Goal: Task Accomplishment & Management: Manage account settings

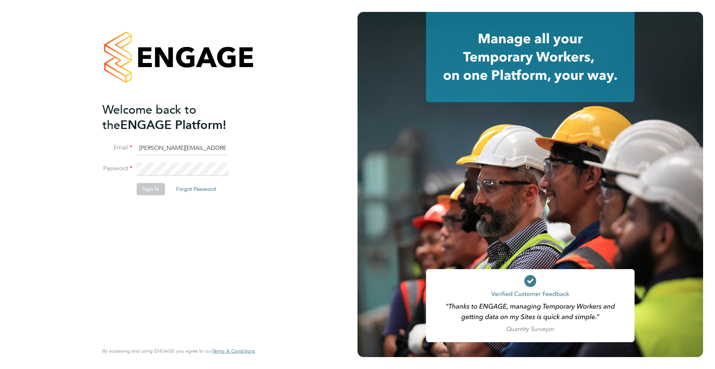
type input "tom.ball@brightonandhovealbion.com"
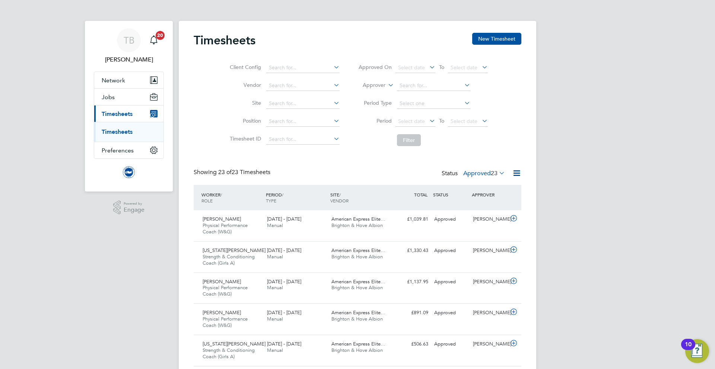
click at [120, 133] on link "Timesheets" at bounding box center [117, 131] width 31 height 7
click at [477, 173] on label "Approved 23" at bounding box center [485, 173] width 42 height 7
click at [480, 208] on li "Submitted" at bounding box center [481, 208] width 34 height 10
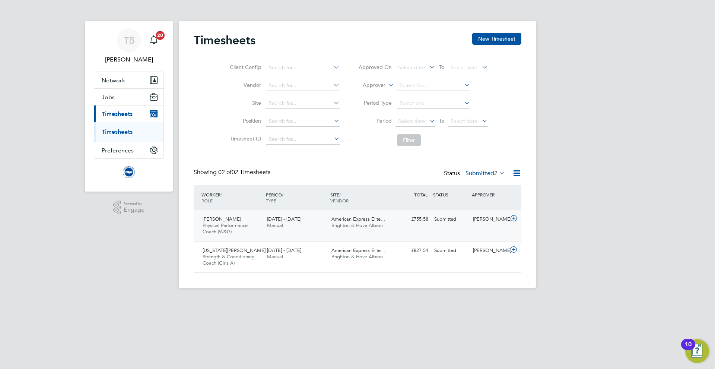
click at [384, 229] on div "American Express Elite… Brighton & Hove Albion" at bounding box center [361, 222] width 64 height 19
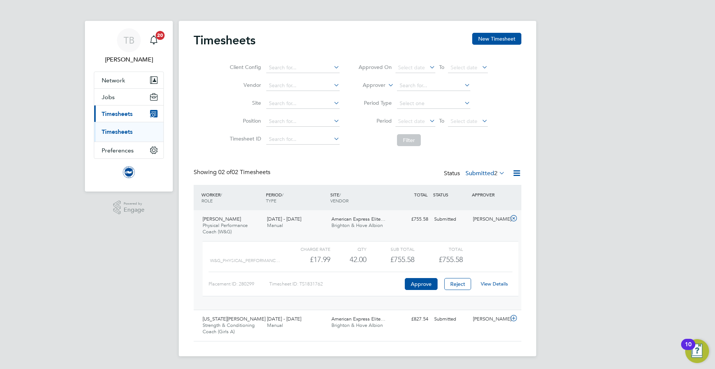
click at [497, 285] on link "View Details" at bounding box center [494, 284] width 27 height 6
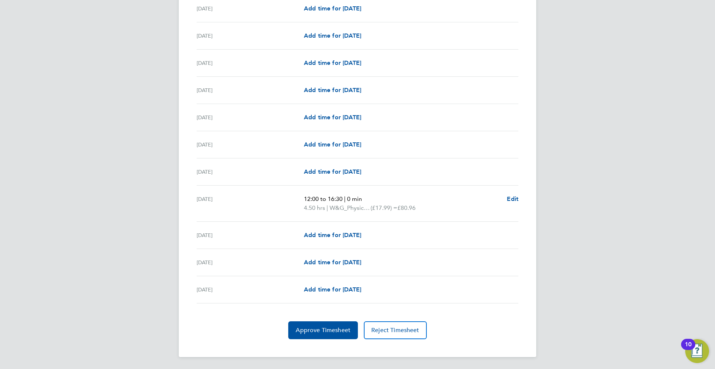
scroll to position [828, 0]
click at [334, 333] on span "Approve Timesheet" at bounding box center [323, 329] width 55 height 7
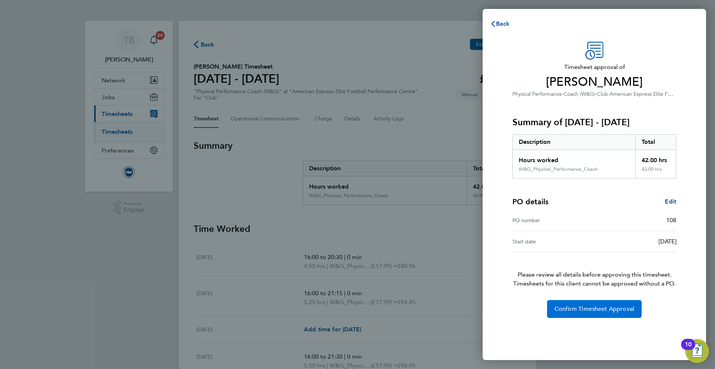
click at [590, 303] on button "Confirm Timesheet Approval" at bounding box center [594, 309] width 95 height 18
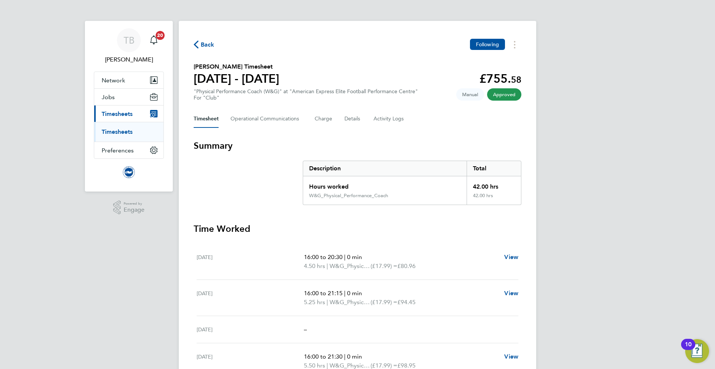
click at [108, 132] on link "Timesheets" at bounding box center [117, 131] width 31 height 7
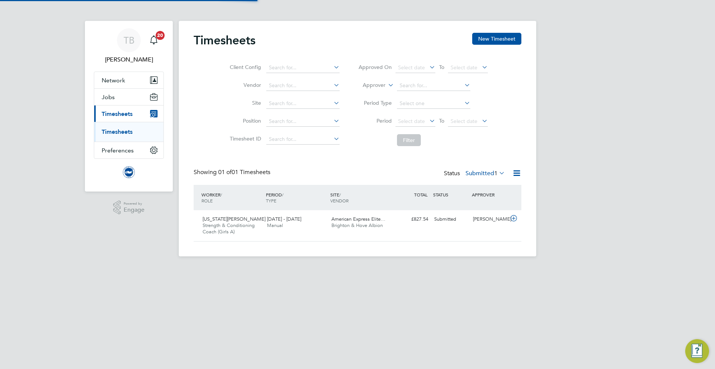
scroll to position [18, 65]
click at [226, 216] on span "[US_STATE][PERSON_NAME]" at bounding box center [234, 219] width 63 height 6
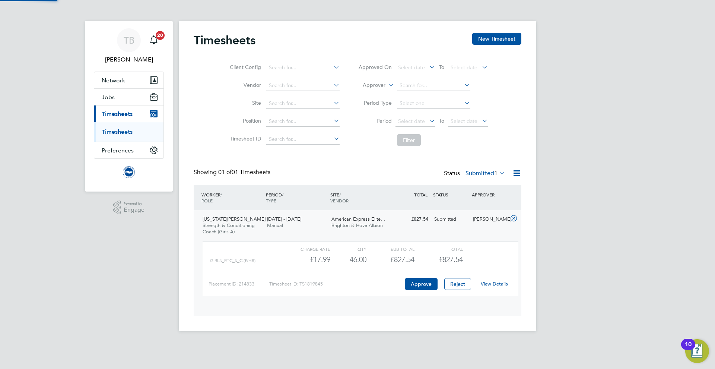
scroll to position [13, 73]
click at [496, 282] on link "View Details" at bounding box center [494, 284] width 27 height 6
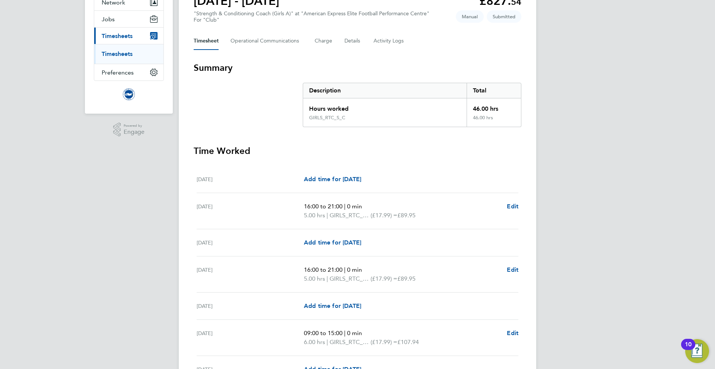
scroll to position [79, 0]
click at [511, 206] on span "Edit" at bounding box center [513, 205] width 12 height 7
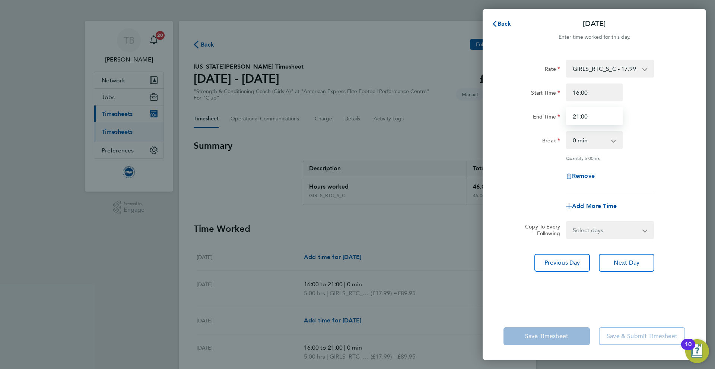
click at [579, 116] on input "21:00" at bounding box center [594, 116] width 57 height 18
type input "20:00"
click at [575, 338] on app-form-button "Save Timesheet" at bounding box center [549, 336] width 91 height 18
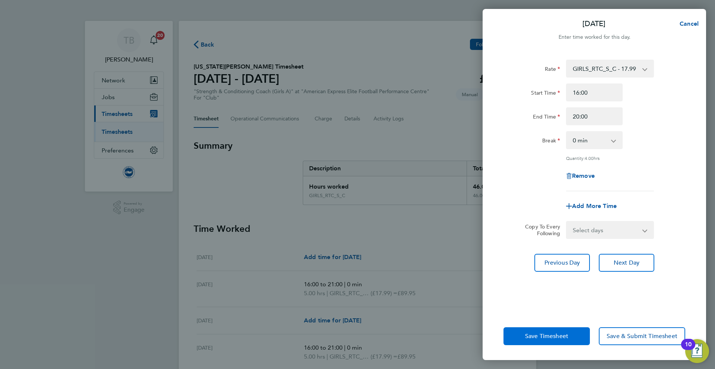
click at [575, 337] on button "Save Timesheet" at bounding box center [547, 336] width 86 height 18
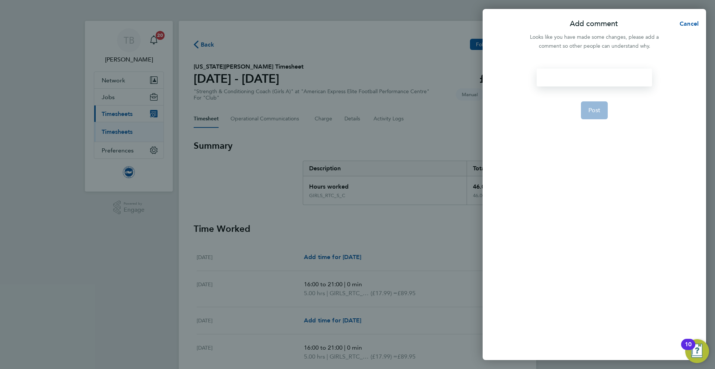
click at [594, 80] on div at bounding box center [594, 78] width 115 height 18
copy div "Change to reflect last time sheet error"
click at [598, 116] on span "Post" at bounding box center [595, 119] width 12 height 7
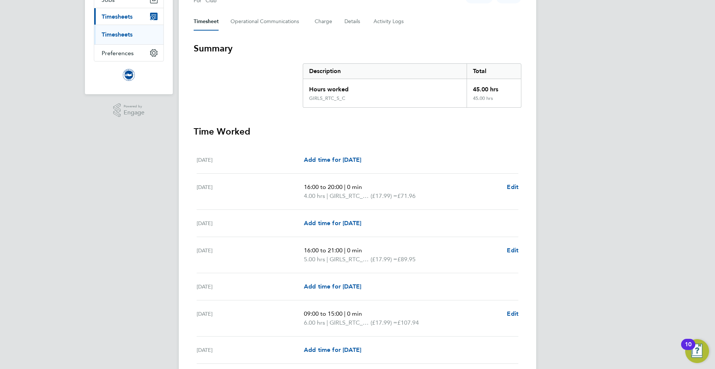
scroll to position [102, 0]
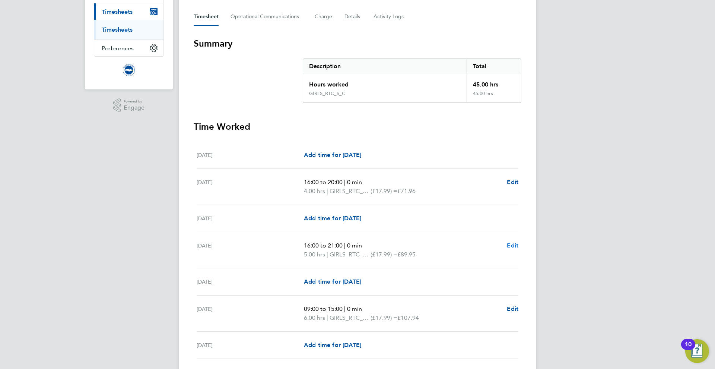
click at [514, 244] on span "Edit" at bounding box center [513, 245] width 12 height 7
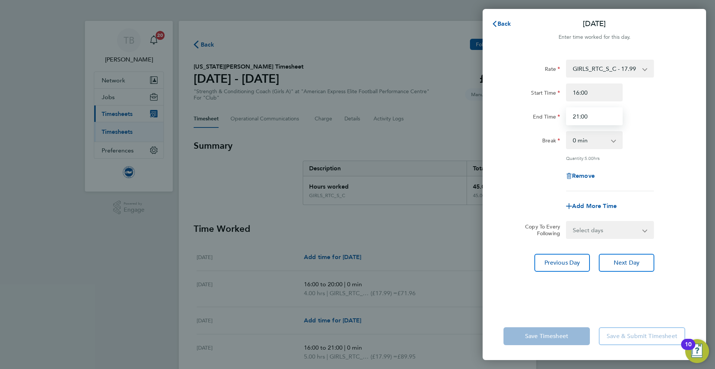
click at [579, 117] on input "21:00" at bounding box center [594, 116] width 57 height 18
type input "20:00"
click at [566, 319] on div "Save Timesheet Save & Submit Timesheet" at bounding box center [595, 336] width 224 height 48
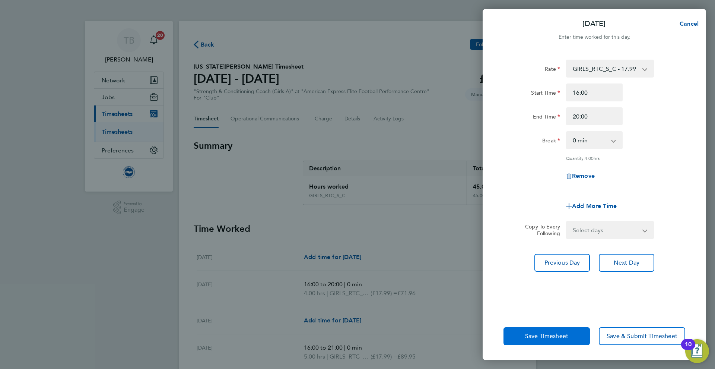
click at [560, 341] on button "Save Timesheet" at bounding box center [547, 336] width 86 height 18
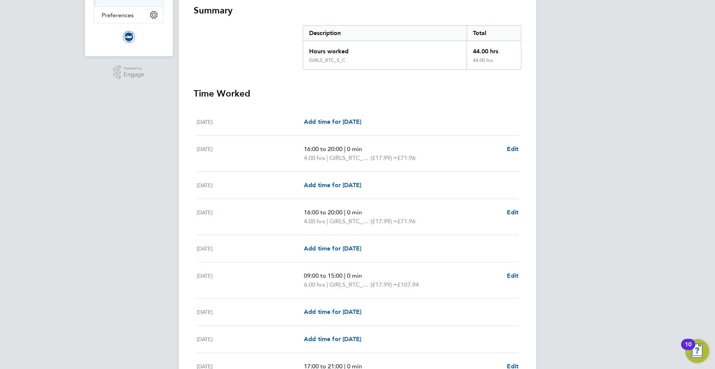
scroll to position [151, 0]
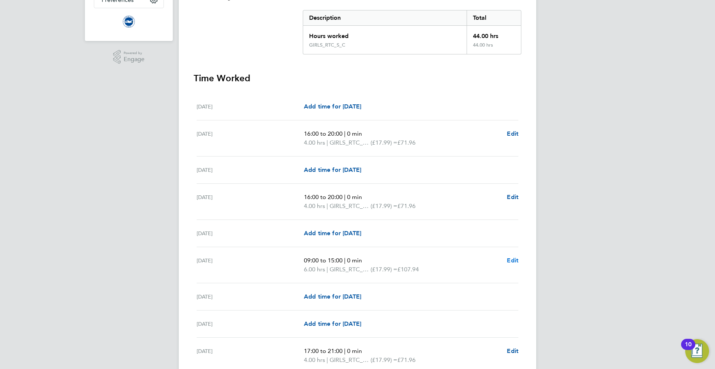
click at [512, 260] on span "Edit" at bounding box center [513, 260] width 12 height 7
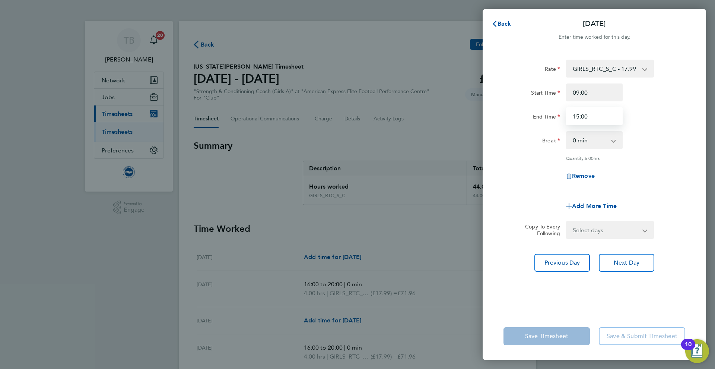
click at [579, 116] on input "15:00" at bounding box center [594, 116] width 57 height 18
type input "14:00"
click at [563, 310] on div "Rate GIRLS_RTC_S_C - 17.99 ON_CALL - 50.00 W&G_Chaperone - 12.98 Start Time 09:…" at bounding box center [595, 182] width 224 height 262
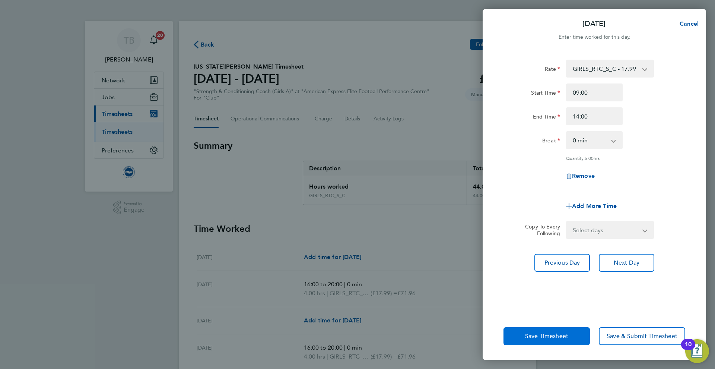
click at [560, 335] on span "Save Timesheet" at bounding box center [546, 335] width 43 height 7
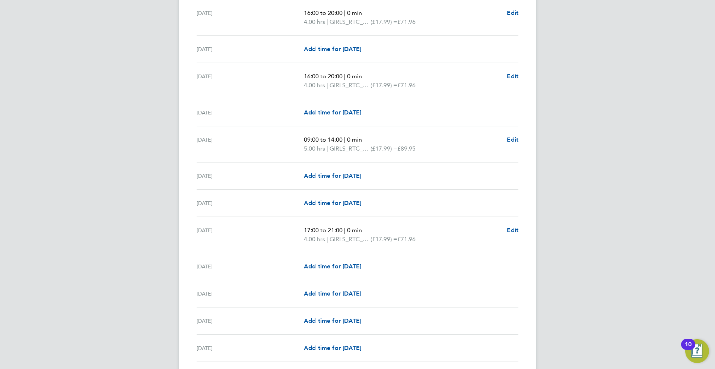
scroll to position [272, 0]
click at [512, 232] on span "Edit" at bounding box center [513, 229] width 12 height 7
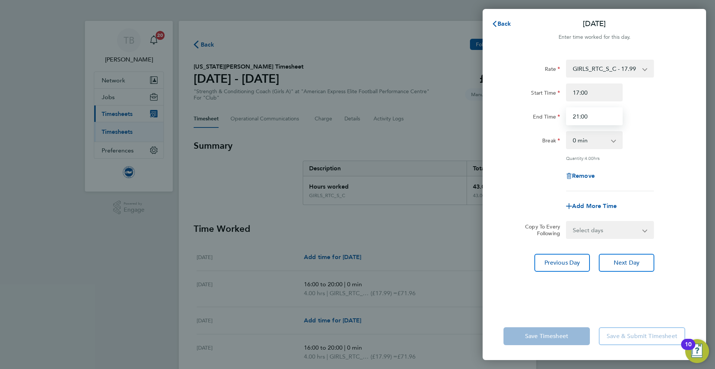
click at [579, 117] on input "21:00" at bounding box center [594, 116] width 57 height 18
type input "20:00"
click at [549, 329] on app-form-button "Save Timesheet" at bounding box center [549, 336] width 91 height 18
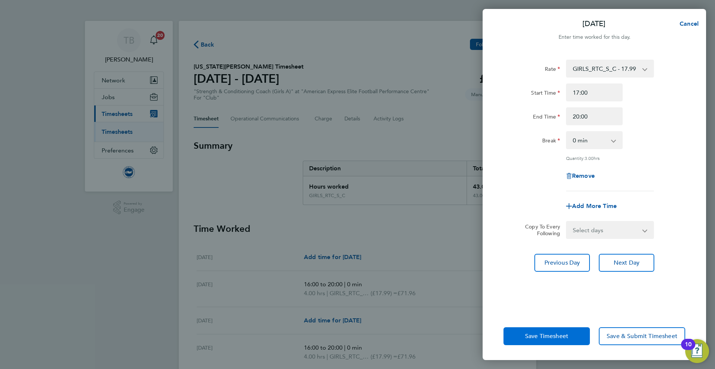
click at [549, 335] on span "Save Timesheet" at bounding box center [546, 335] width 43 height 7
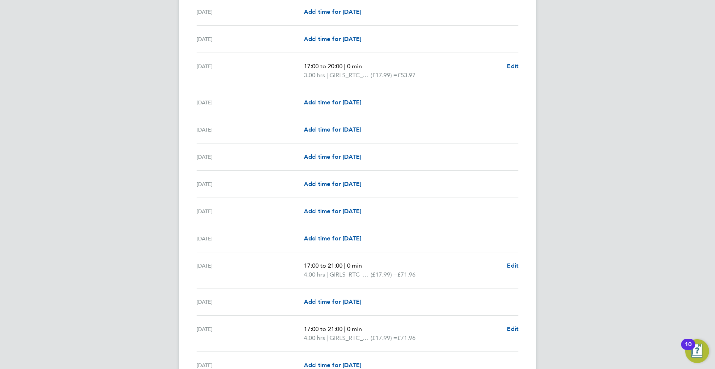
scroll to position [484, 0]
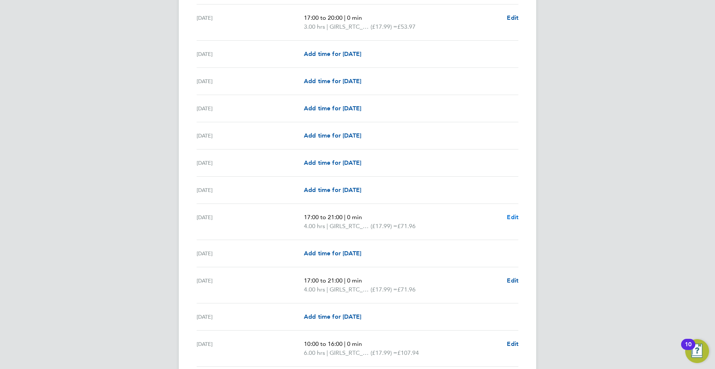
click at [515, 219] on span "Edit" at bounding box center [513, 217] width 12 height 7
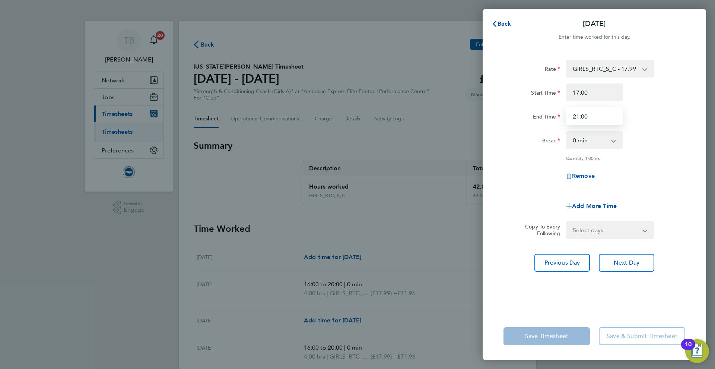
click at [580, 118] on input "21:00" at bounding box center [594, 116] width 57 height 18
type input "20:00"
click at [588, 280] on div "Rate GIRLS_RTC_S_C - 17.99 ON_CALL - 50.00 W&G_Chaperone - 12.98 Start Time 17:…" at bounding box center [595, 182] width 224 height 262
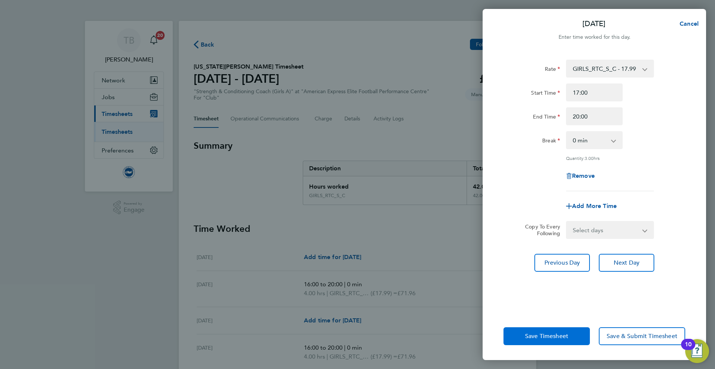
click at [560, 332] on span "Save Timesheet" at bounding box center [546, 335] width 43 height 7
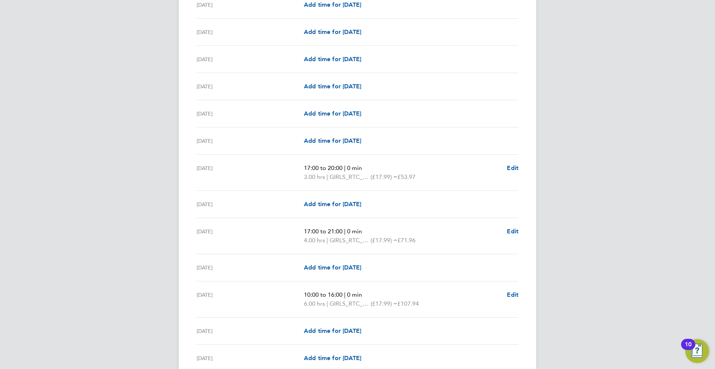
scroll to position [534, 0]
click at [514, 230] on span "Edit" at bounding box center [513, 229] width 12 height 7
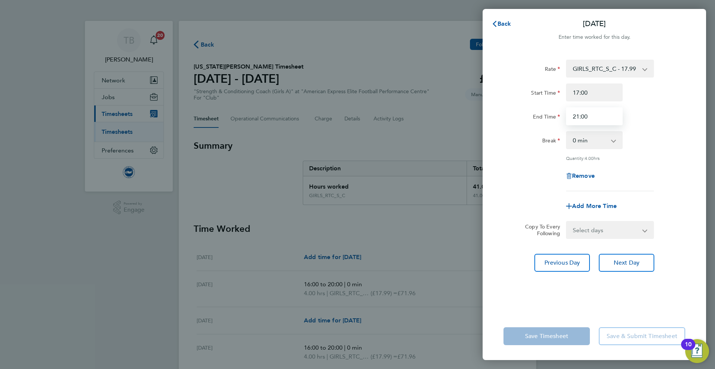
click at [579, 117] on input "21:00" at bounding box center [594, 116] width 57 height 18
type input "20:00"
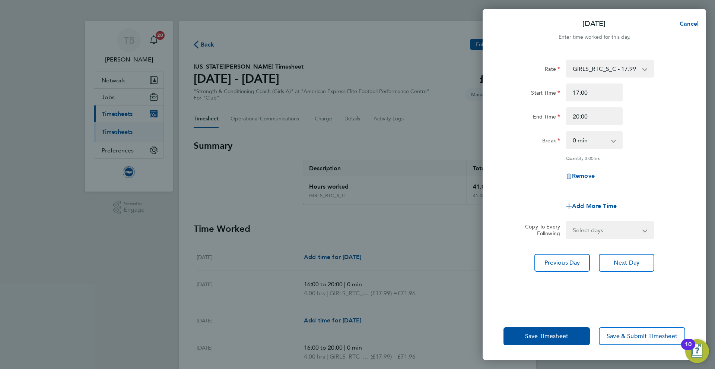
click at [581, 305] on div "Rate GIRLS_RTC_S_C - 17.99 ON_CALL - 50.00 W&G_Chaperone - 12.98 Start Time 17:…" at bounding box center [595, 182] width 224 height 262
click at [560, 336] on span "Save Timesheet" at bounding box center [546, 335] width 43 height 7
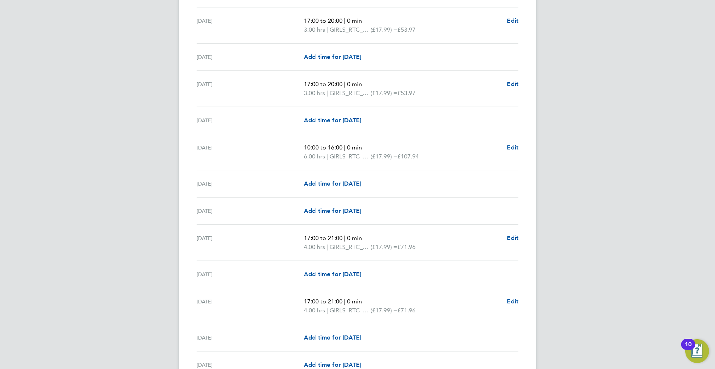
scroll to position [684, 0]
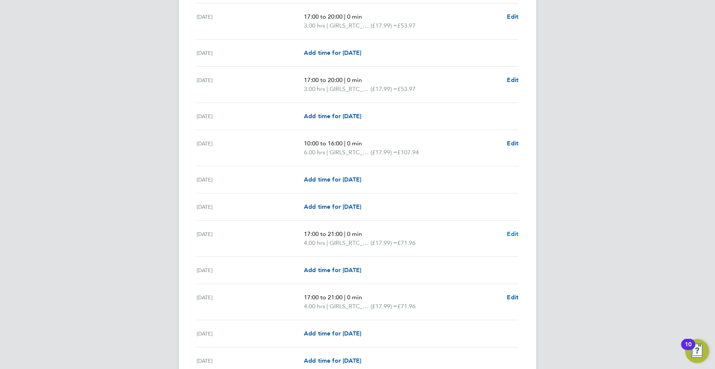
click at [516, 235] on span "Edit" at bounding box center [513, 233] width 12 height 7
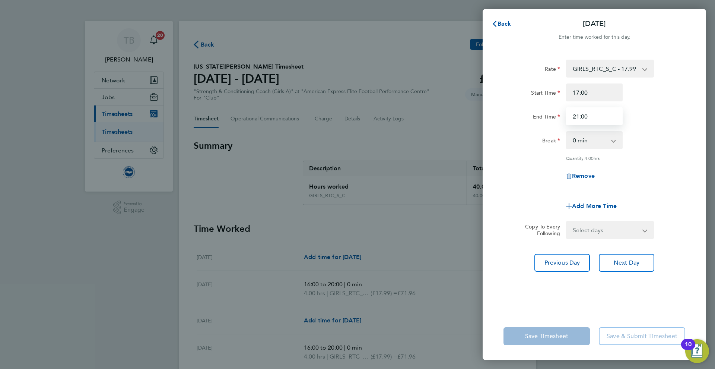
click at [579, 116] on input "21:00" at bounding box center [594, 116] width 57 height 18
type input "20:00"
click at [602, 318] on div "Save Timesheet Save & Submit Timesheet" at bounding box center [595, 336] width 224 height 48
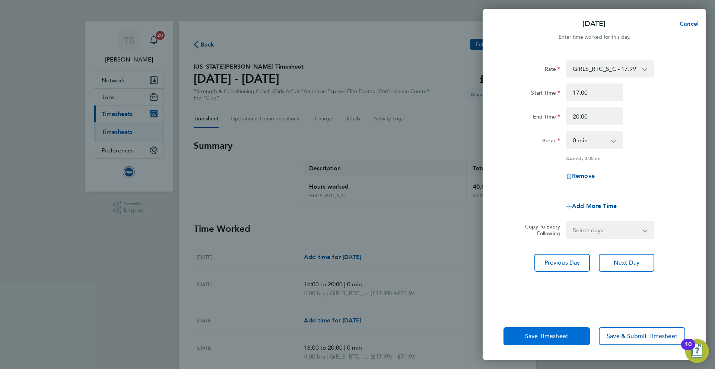
click at [563, 332] on span "Save Timesheet" at bounding box center [546, 335] width 43 height 7
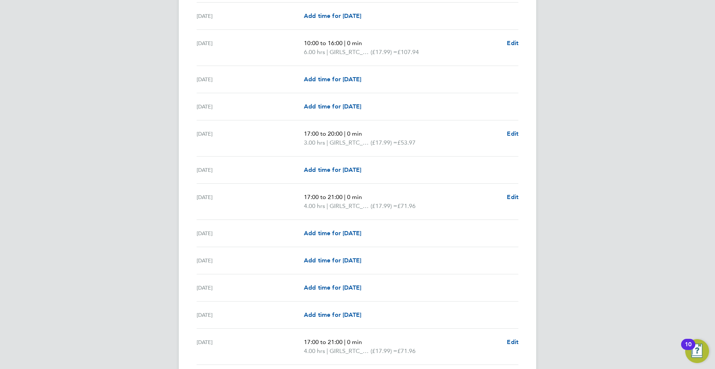
scroll to position [789, 0]
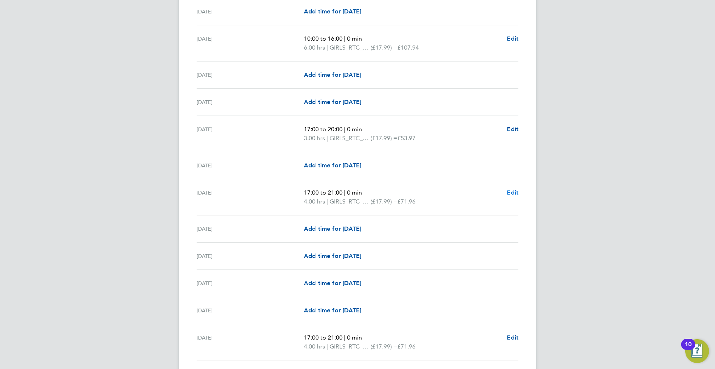
click at [516, 192] on span "Edit" at bounding box center [513, 192] width 12 height 7
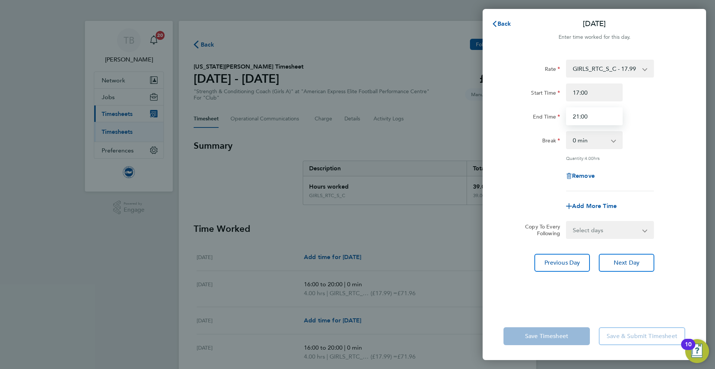
click at [579, 116] on input "21:00" at bounding box center [594, 116] width 57 height 18
type input "20:00"
click at [562, 294] on div "Rate GIRLS_RTC_S_C - 17.99 ON_CALL - 50.00 W&G_Chaperone - 12.98 Start Time 17:…" at bounding box center [595, 182] width 224 height 262
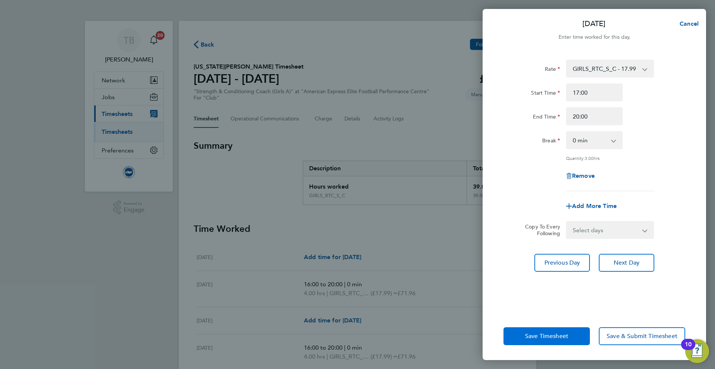
click at [552, 337] on span "Save Timesheet" at bounding box center [546, 335] width 43 height 7
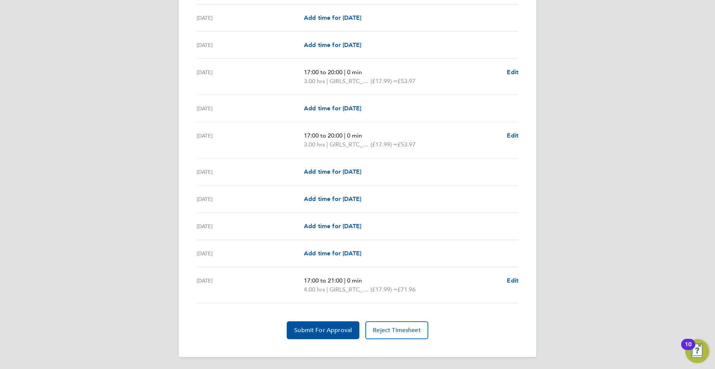
scroll to position [846, 0]
click at [514, 282] on span "Edit" at bounding box center [513, 280] width 12 height 7
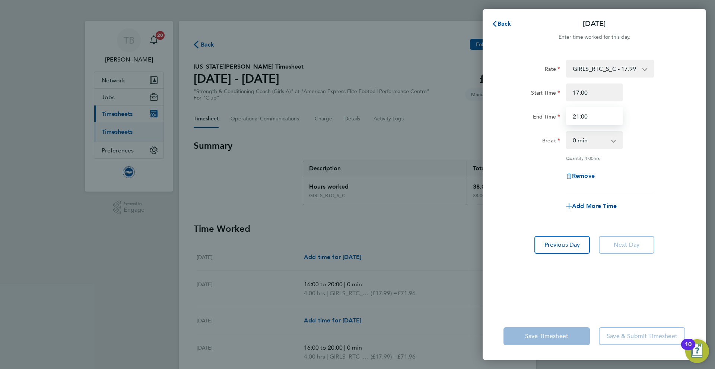
click at [579, 118] on input "21:00" at bounding box center [594, 116] width 57 height 18
type input "20:00"
click at [566, 283] on div "Rate GIRLS_RTC_S_C - 17.99 ON_CALL - 50.00 W&G_Chaperone - 12.98 Start Time 17:…" at bounding box center [595, 182] width 224 height 262
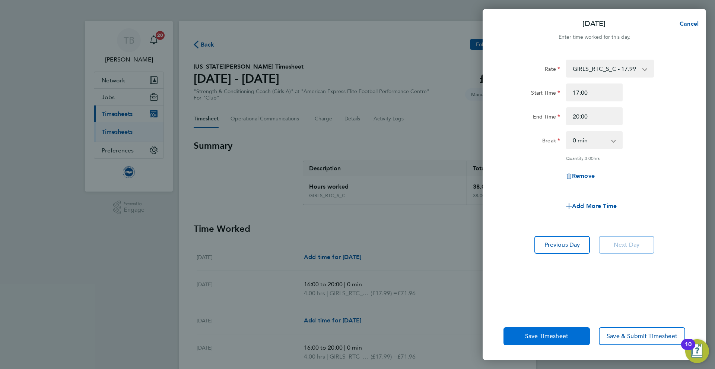
click at [553, 334] on span "Save Timesheet" at bounding box center [546, 335] width 43 height 7
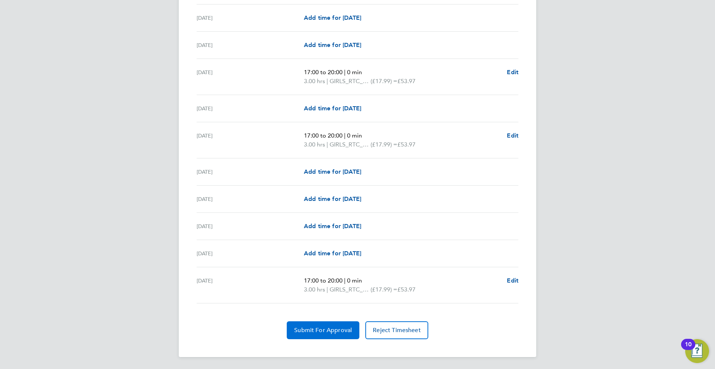
scroll to position [846, 0]
click at [321, 328] on span "Submit For Approval" at bounding box center [323, 329] width 58 height 7
click at [318, 327] on span "Approve Timesheet" at bounding box center [323, 329] width 55 height 7
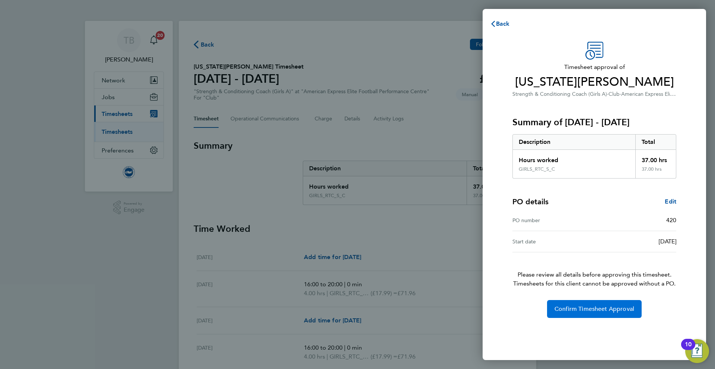
click at [592, 308] on span "Confirm Timesheet Approval" at bounding box center [595, 308] width 80 height 7
